Goal: Find contact information: Find contact information

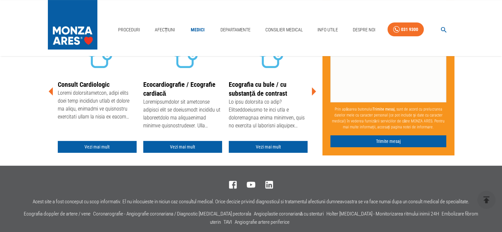
scroll to position [165, 0]
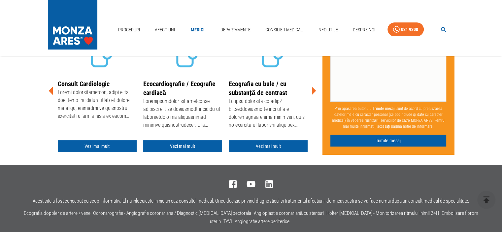
click at [314, 92] on icon at bounding box center [314, 91] width 4 height 8
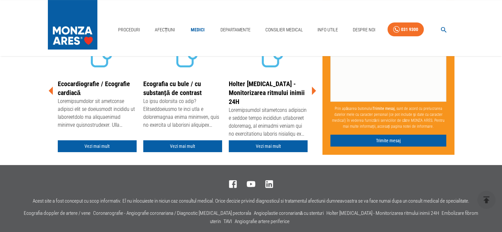
click at [315, 90] on icon at bounding box center [314, 91] width 4 height 8
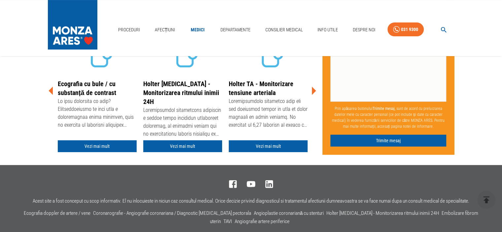
click at [315, 91] on icon at bounding box center [314, 91] width 4 height 8
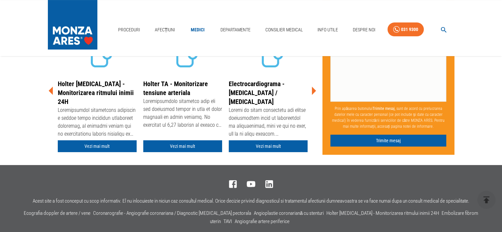
click at [315, 91] on icon at bounding box center [314, 91] width 4 height 8
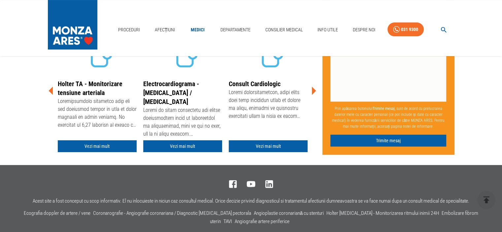
click at [315, 91] on icon at bounding box center [314, 91] width 4 height 8
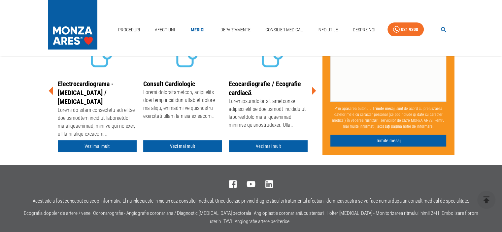
click at [315, 91] on icon at bounding box center [314, 91] width 4 height 8
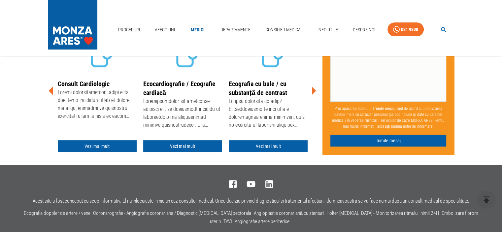
click at [315, 91] on icon at bounding box center [314, 91] width 4 height 8
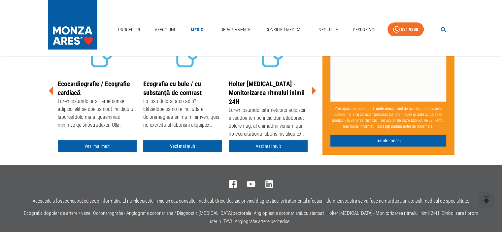
click at [315, 91] on icon at bounding box center [314, 91] width 4 height 8
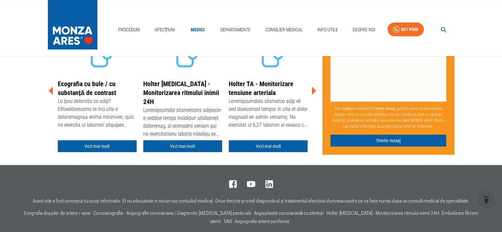
click at [315, 91] on icon at bounding box center [314, 91] width 4 height 8
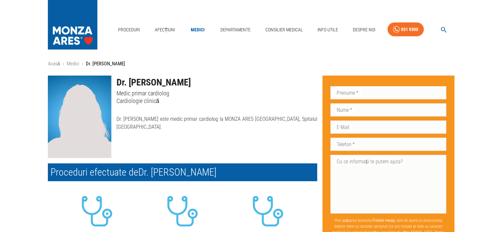
scroll to position [0, 0]
